Goal: Transaction & Acquisition: Purchase product/service

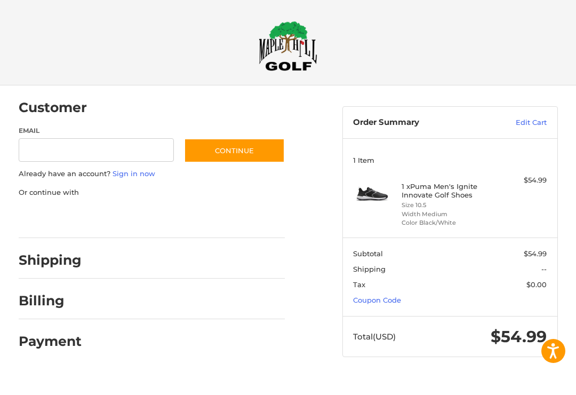
click at [380, 302] on link "Coupon Code" at bounding box center [377, 299] width 48 height 9
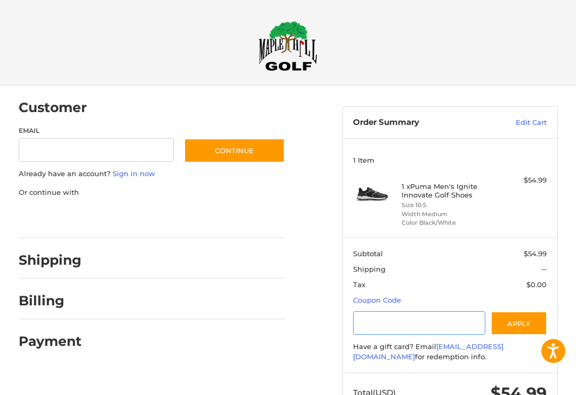
click at [420, 322] on input "Gift Certificate or Coupon Code" at bounding box center [419, 323] width 132 height 24
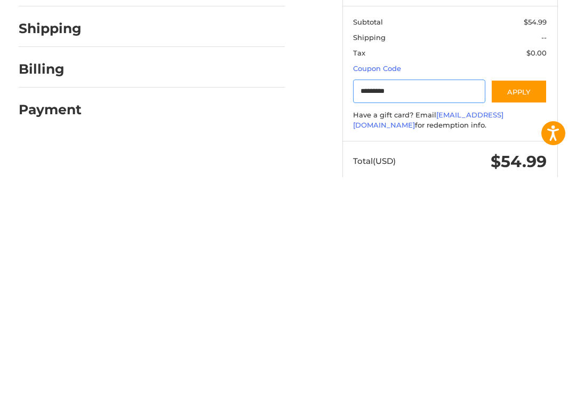
type input "*********"
click at [524, 297] on button "Apply" at bounding box center [518, 309] width 57 height 24
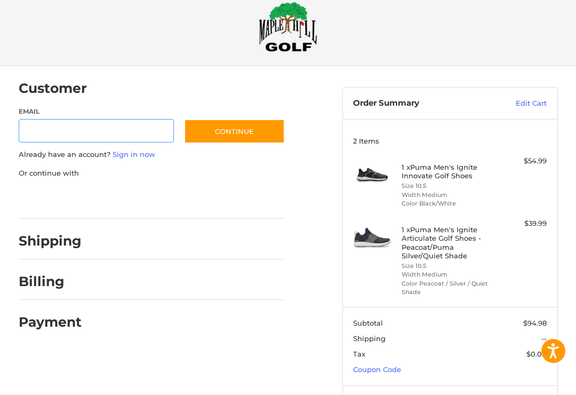
scroll to position [22, 0]
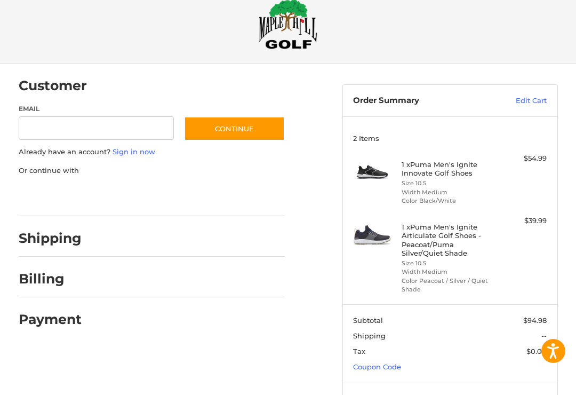
click at [536, 102] on link "Edit Cart" at bounding box center [516, 100] width 62 height 11
